Goal: Task Accomplishment & Management: Manage account settings

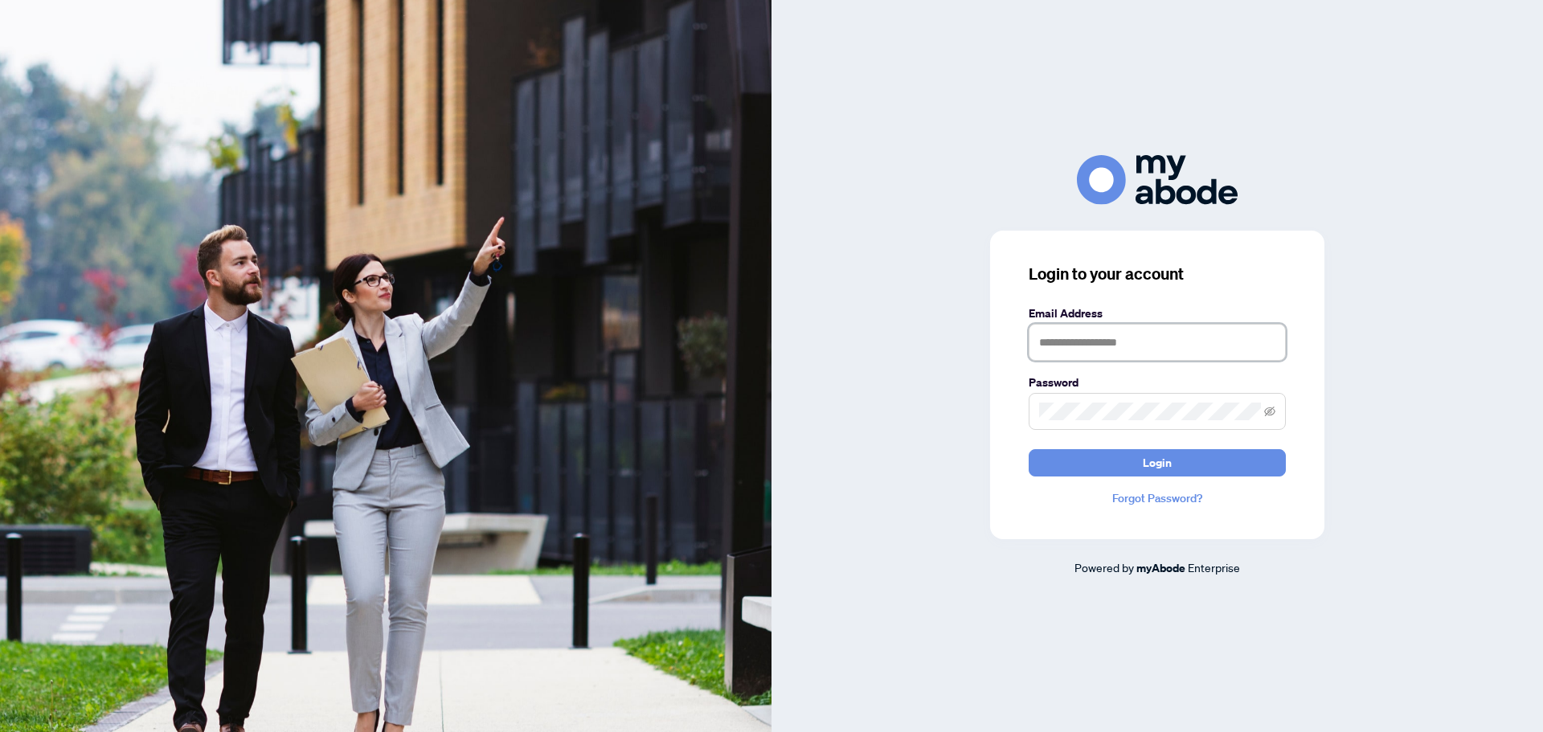
click at [1148, 330] on input "text" at bounding box center [1157, 342] width 257 height 37
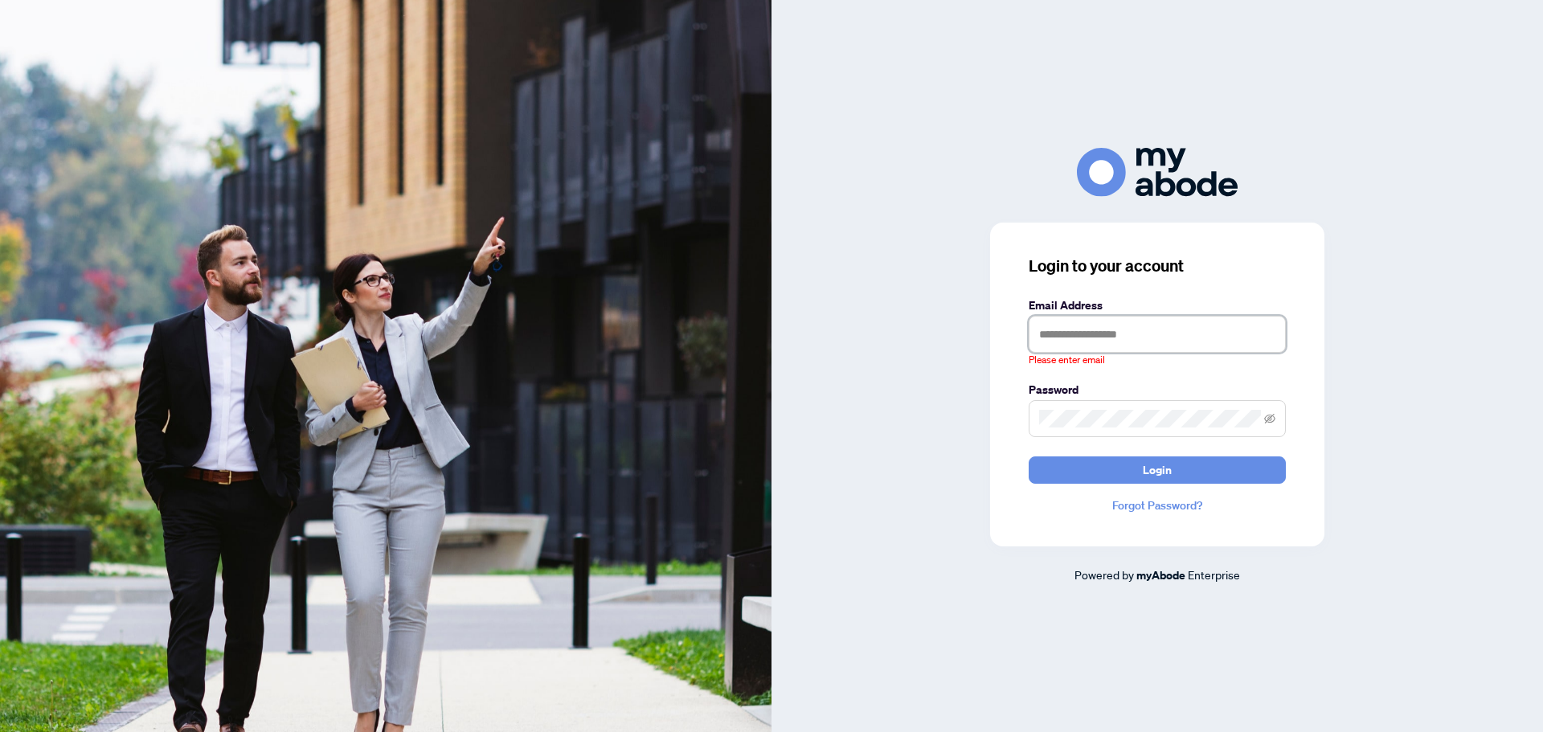
type input "**********"
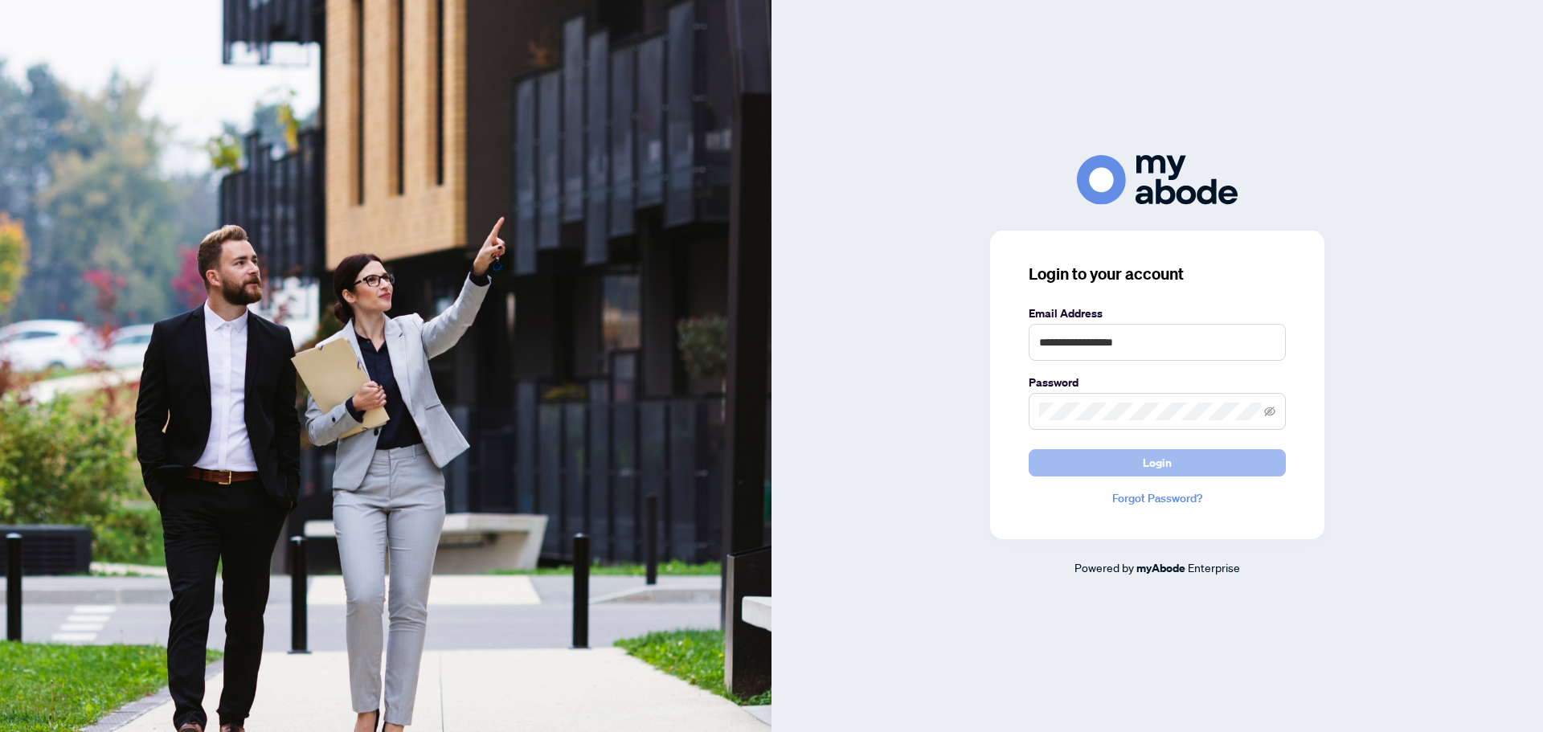
click at [1170, 467] on span "Login" at bounding box center [1157, 463] width 29 height 26
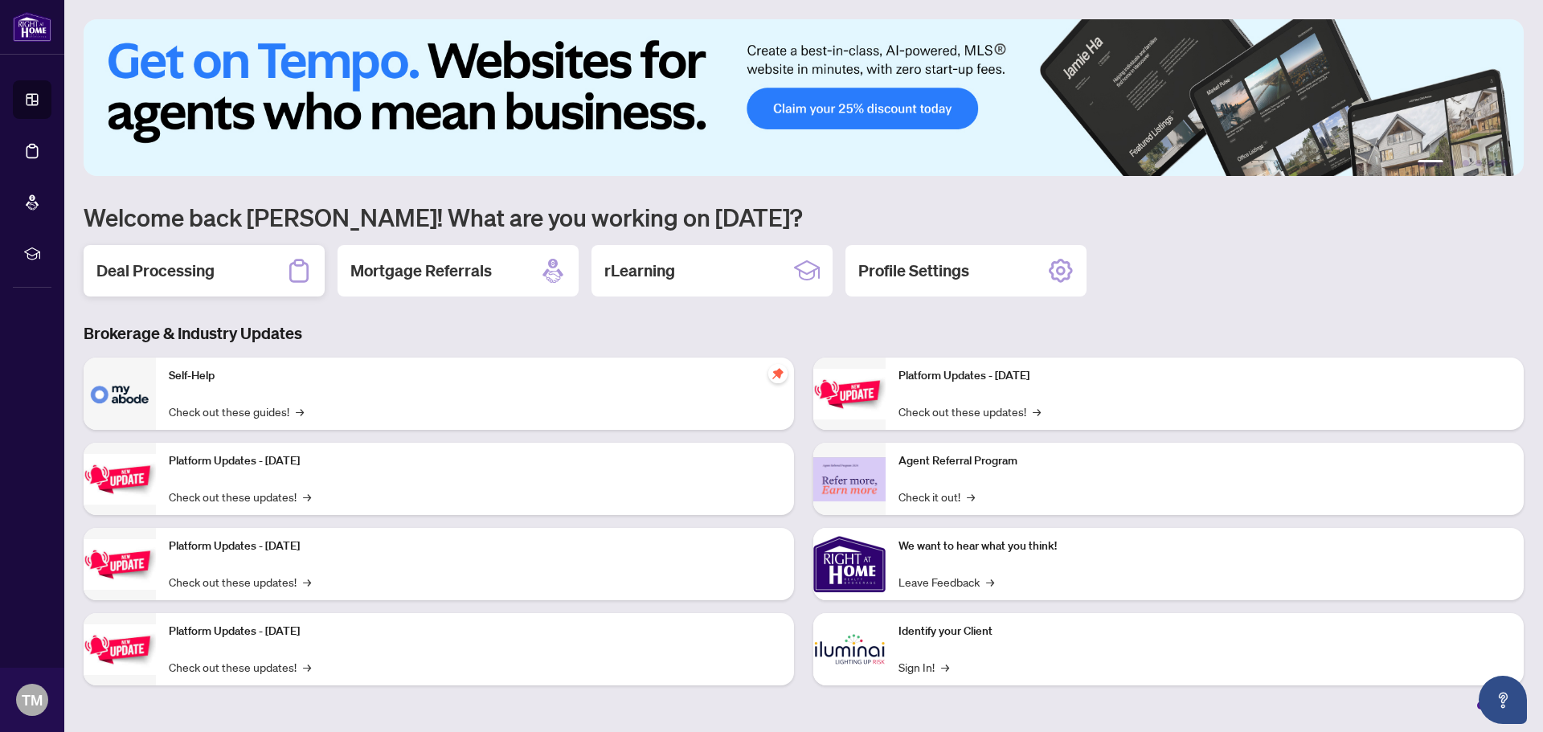
click at [206, 277] on h2 "Deal Processing" at bounding box center [155, 271] width 118 height 23
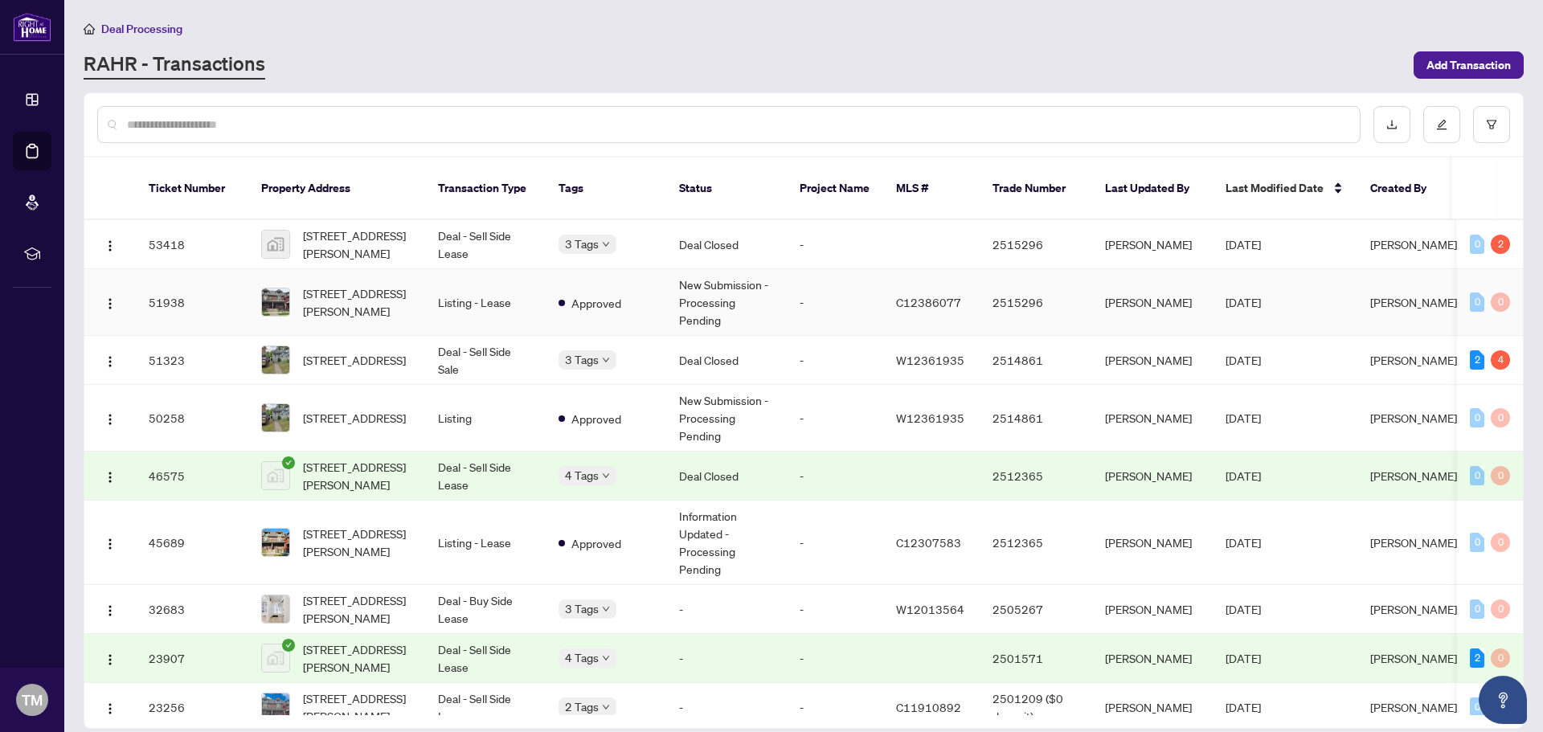
click at [717, 289] on td "New Submission - Processing Pending" at bounding box center [726, 302] width 121 height 67
click at [486, 336] on td "Deal - Sell Side Sale" at bounding box center [485, 360] width 121 height 49
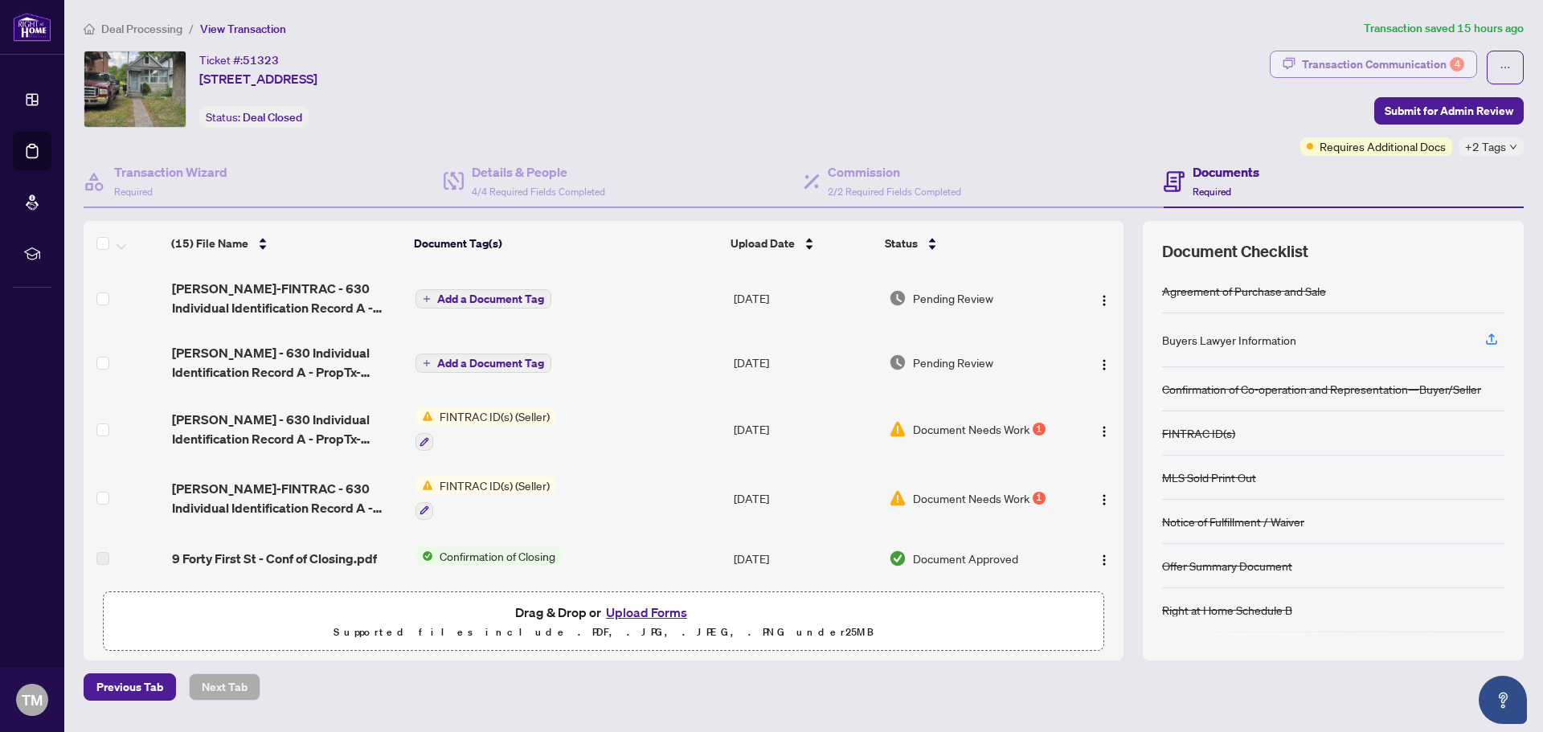
click at [1332, 68] on div "Transaction Communication 4" at bounding box center [1383, 64] width 162 height 26
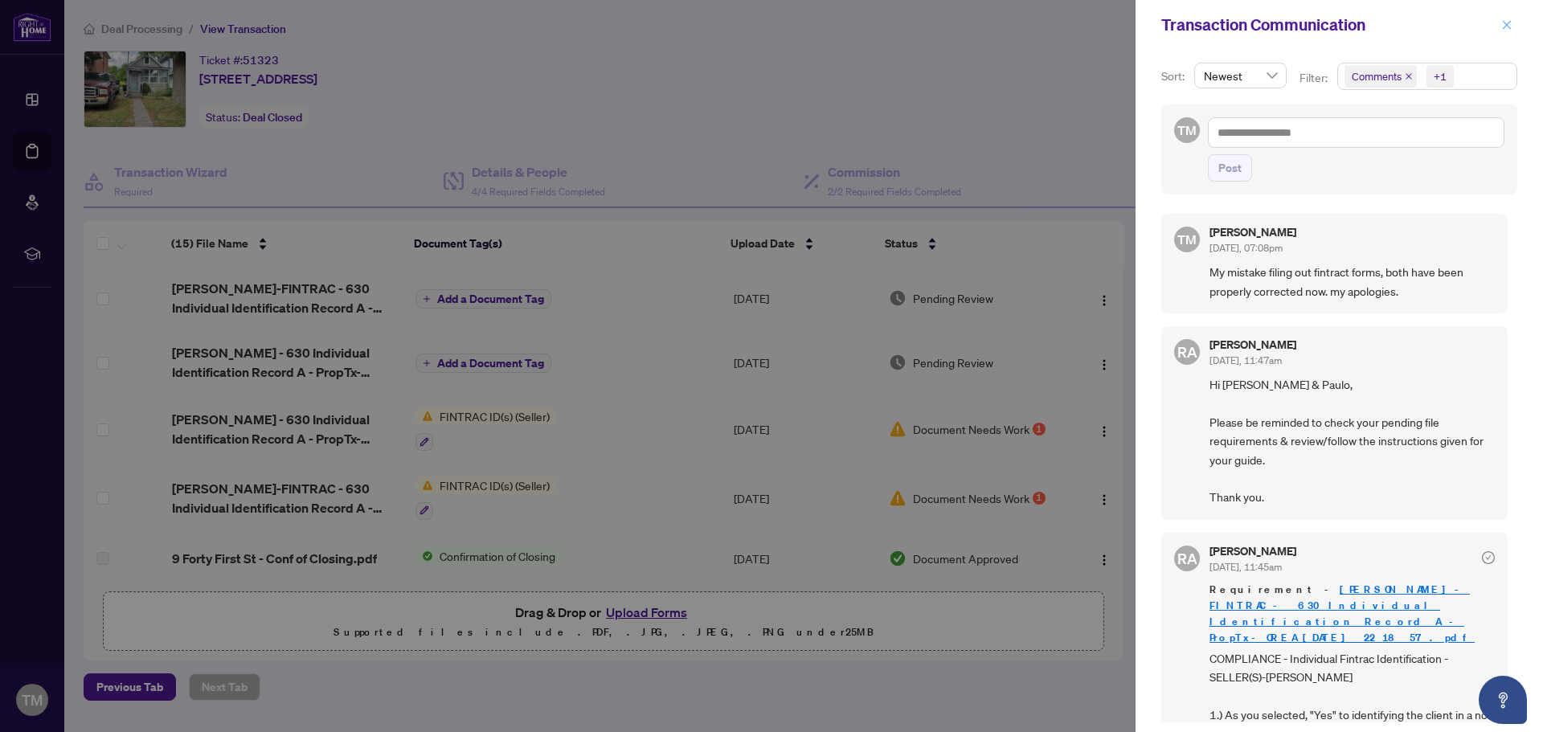
click at [1510, 27] on icon "close" at bounding box center [1506, 24] width 11 height 11
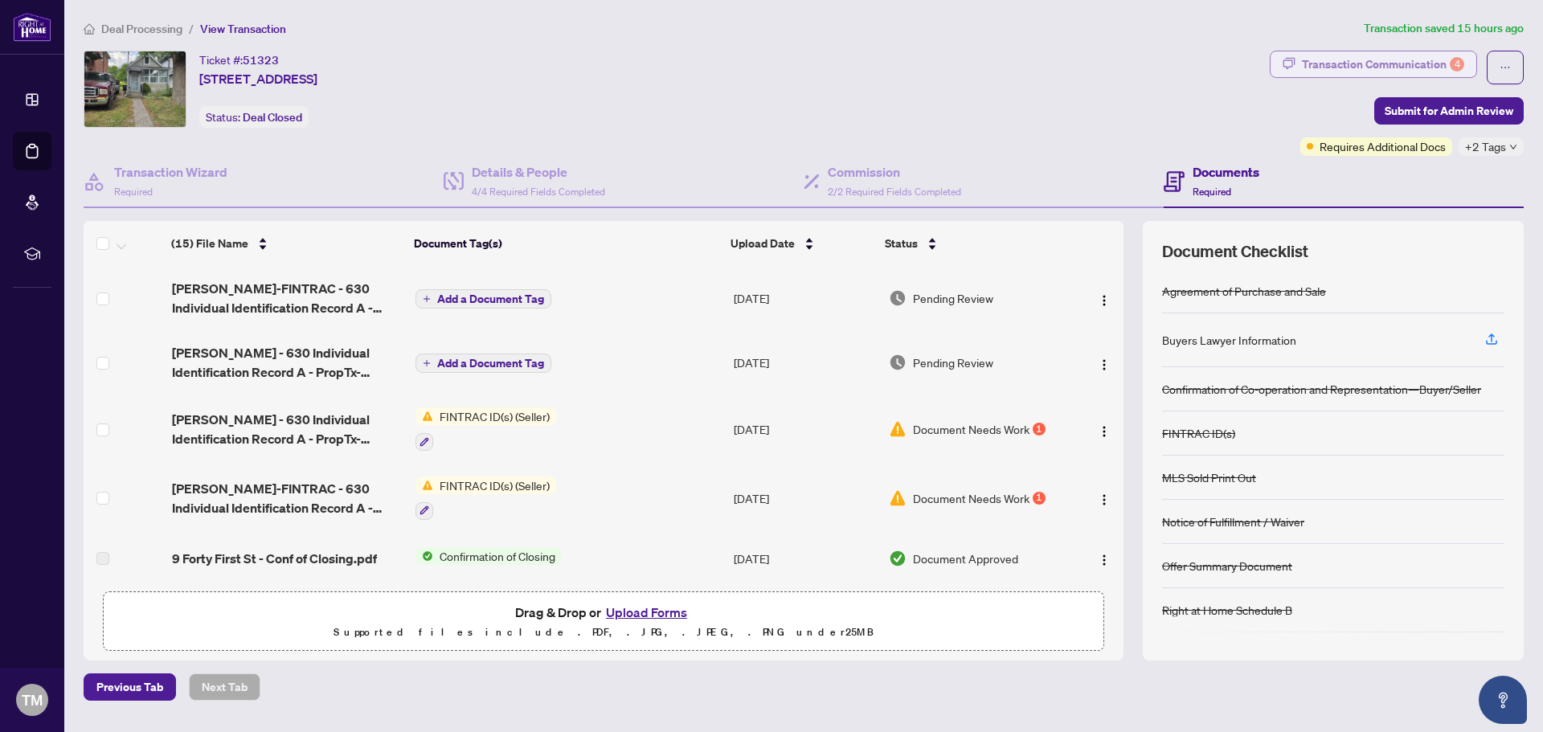
click at [1348, 71] on div "Transaction Communication 4" at bounding box center [1383, 64] width 162 height 26
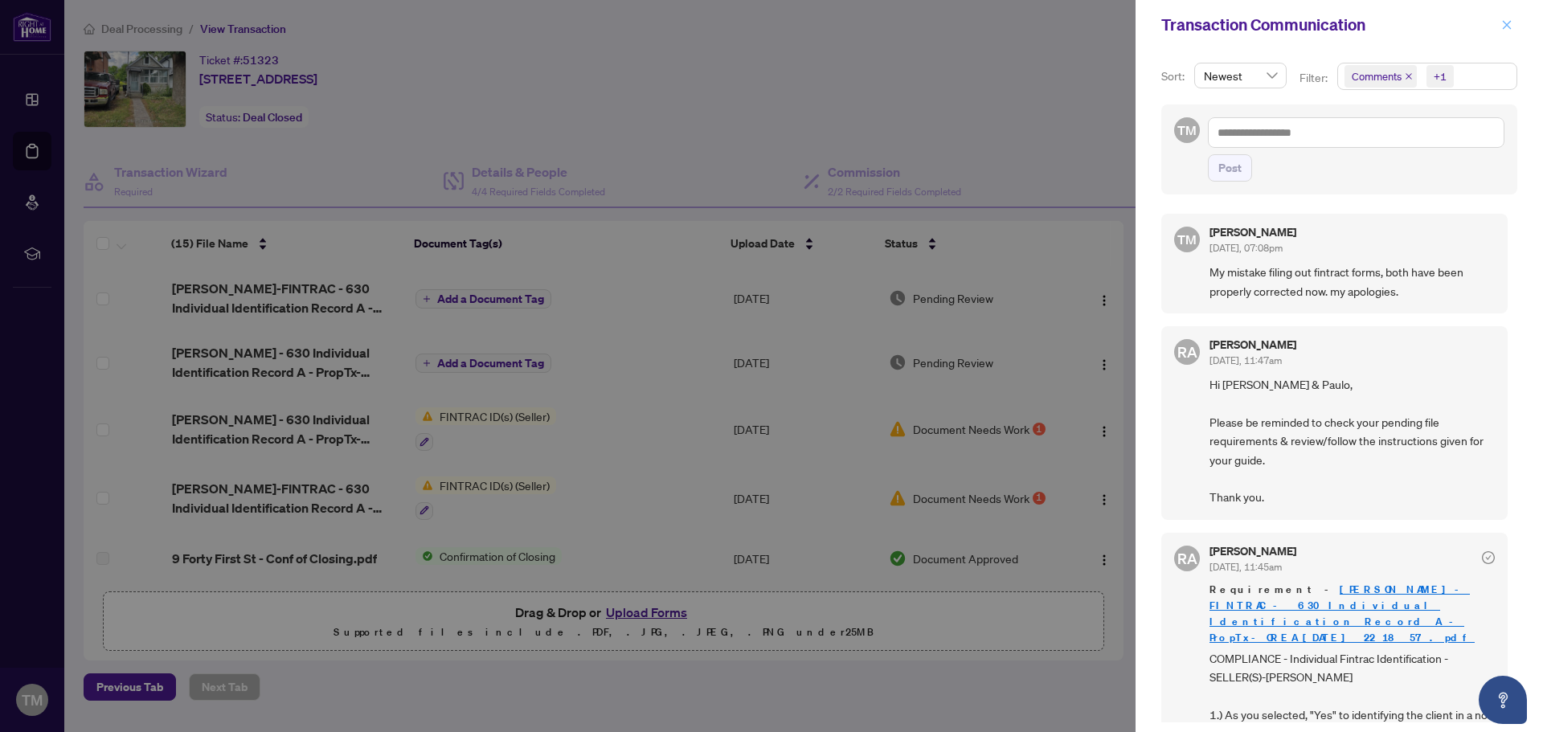
click at [1510, 27] on icon "close" at bounding box center [1506, 24] width 11 height 11
